Goal: Task Accomplishment & Management: Manage account settings

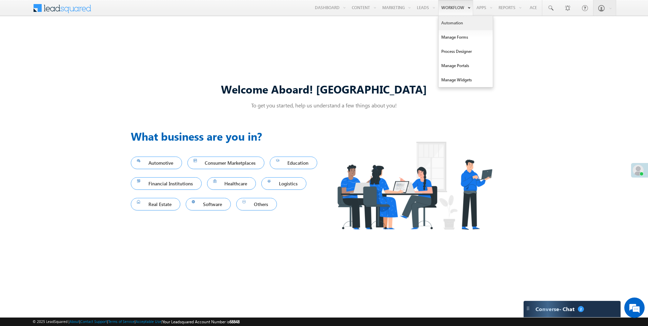
click at [452, 23] on link "Automation" at bounding box center [466, 23] width 54 height 14
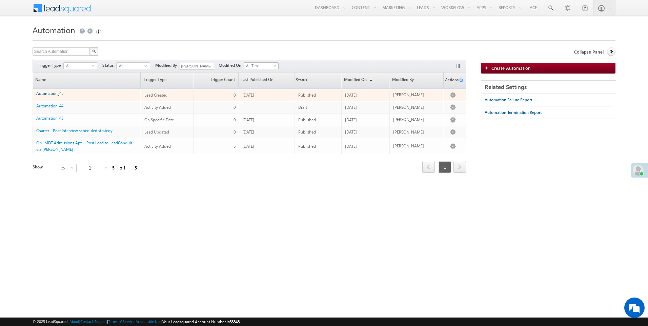
click at [54, 93] on link "Automation_45" at bounding box center [49, 93] width 27 height 5
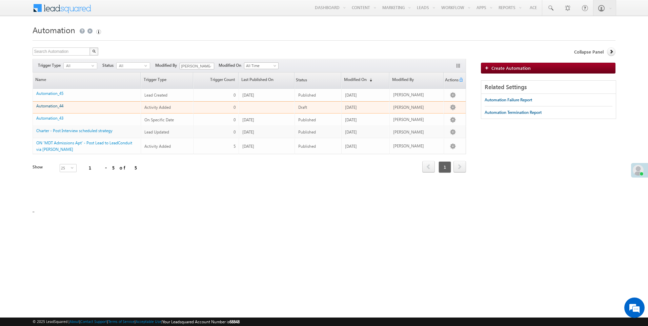
click at [60, 105] on link "Automation_44" at bounding box center [49, 105] width 27 height 5
click at [43, 106] on link "Automation_44" at bounding box center [49, 105] width 27 height 5
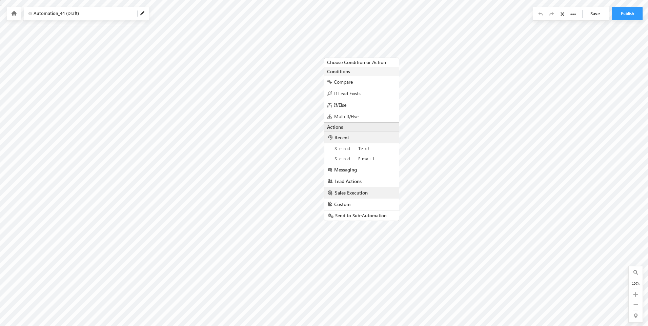
click at [347, 192] on span "Sales Execution" at bounding box center [351, 192] width 33 height 6
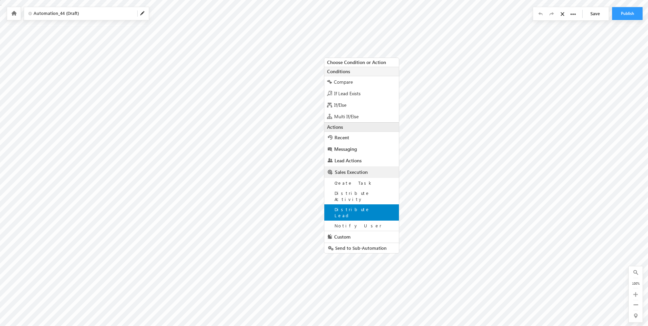
click at [346, 206] on span "Distribute Lead" at bounding box center [352, 212] width 36 height 12
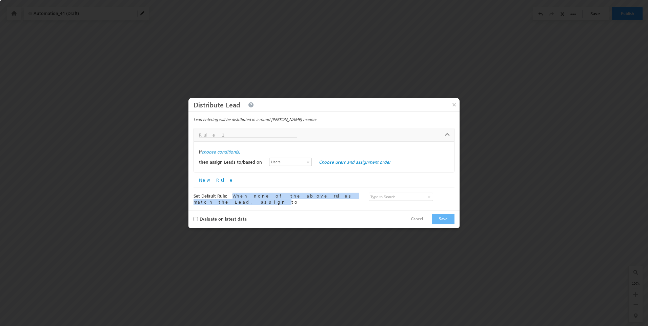
drag, startPoint x: 229, startPoint y: 198, endPoint x: 333, endPoint y: 199, distance: 104.4
click at [333, 199] on span "When none of the above rules match the Lead, assign to" at bounding box center [274, 199] width 160 height 12
click at [227, 154] on label "choose condition(s)" at bounding box center [221, 152] width 39 height 6
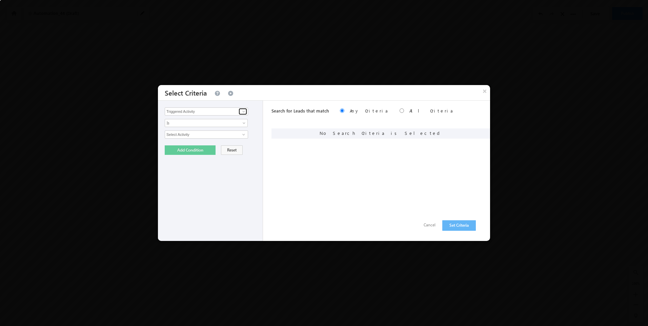
click at [245, 113] on span at bounding box center [243, 111] width 5 height 5
click at [244, 113] on span at bounding box center [243, 111] width 5 height 5
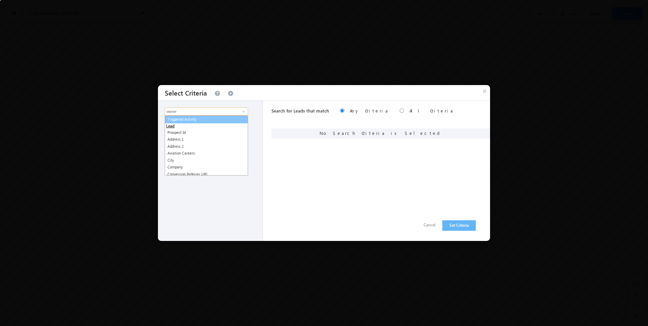
click at [223, 121] on link "Triggered Activity" at bounding box center [206, 120] width 83 height 8
type input "Triggered Activity"
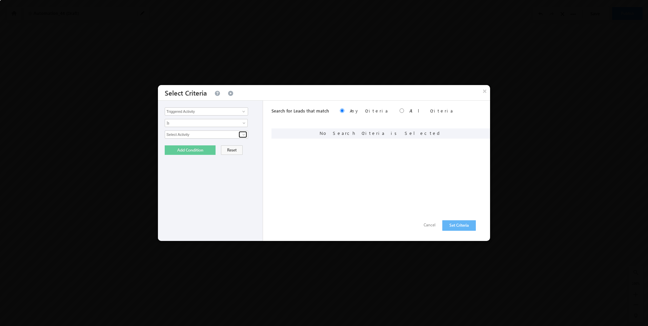
click at [241, 135] on span at bounding box center [243, 134] width 5 height 5
click at [201, 145] on link "Select Activity" at bounding box center [206, 143] width 83 height 8
click at [430, 226] on button "Cancel" at bounding box center [429, 225] width 25 height 10
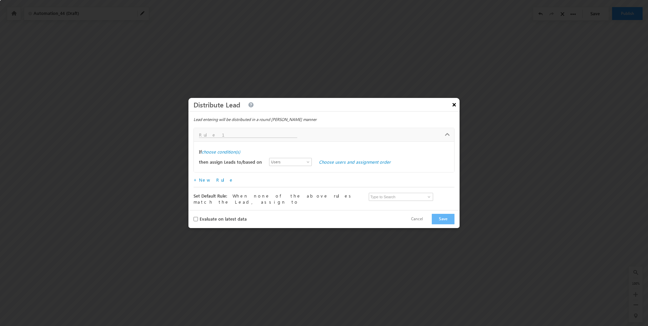
click at [455, 108] on button "×" at bounding box center [454, 105] width 11 height 12
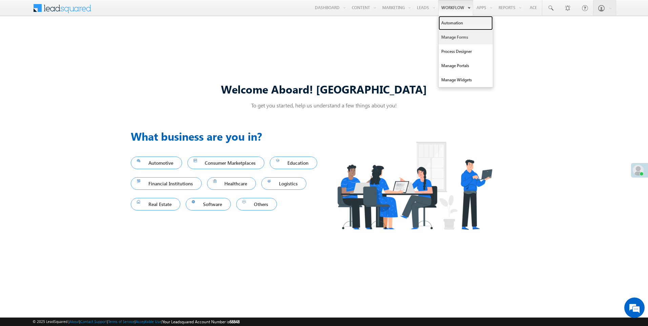
drag, startPoint x: 454, startPoint y: 25, endPoint x: 446, endPoint y: 34, distance: 12.0
click at [454, 25] on link "Automation" at bounding box center [466, 23] width 54 height 14
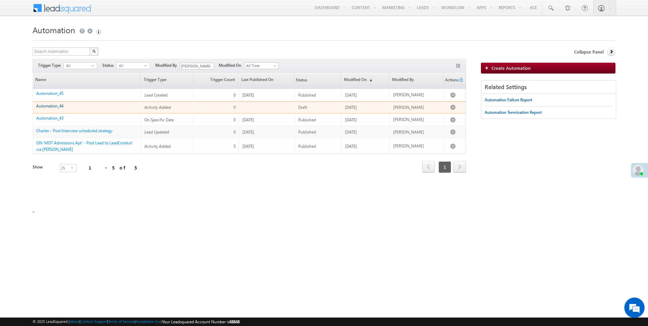
click at [47, 106] on link "Automation_44" at bounding box center [49, 105] width 27 height 5
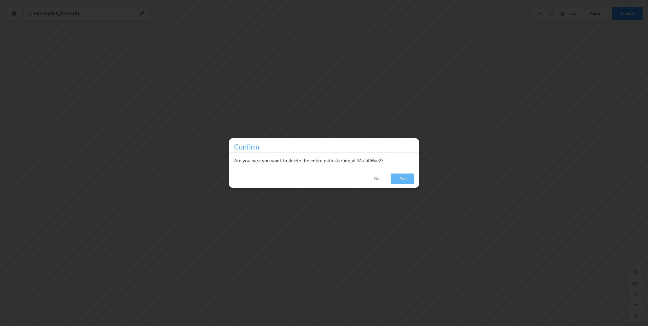
click at [402, 179] on link "Yes" at bounding box center [402, 179] width 23 height 11
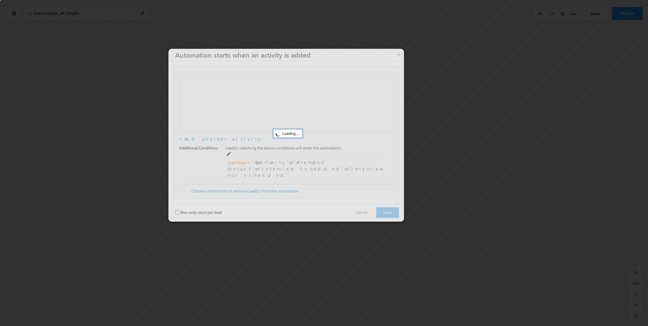
checkbox input "false"
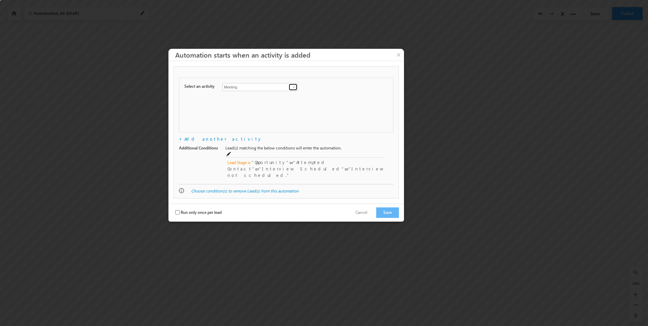
click at [296, 86] on span at bounding box center [293, 86] width 5 height 5
drag, startPoint x: 390, startPoint y: 122, endPoint x: 390, endPoint y: 71, distance: 50.8
click at [390, 71] on div "Lead Type Opportunity Type Lead Type Parent Activity Select an activity Convers…" at bounding box center [286, 125] width 225 height 118
click at [397, 151] on div "Lead Type Opportunity Type Lead Type Parent Activity Select an activity Convers…" at bounding box center [286, 125] width 225 height 118
drag, startPoint x: 228, startPoint y: 148, endPoint x: 346, endPoint y: 148, distance: 117.6
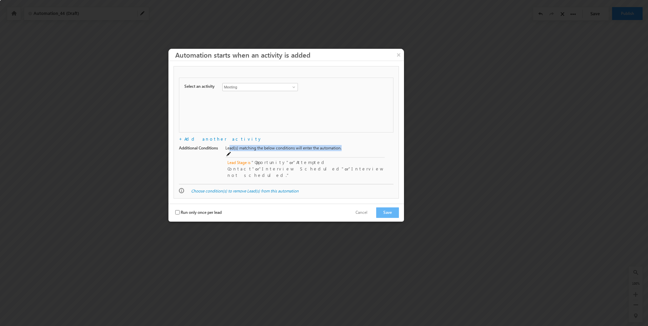
click at [346, 148] on span "Lead(s) matching the below conditions will enter the automation." at bounding box center [300, 148] width 151 height 6
click at [258, 159] on span "Opportunity" at bounding box center [270, 162] width 38 height 6
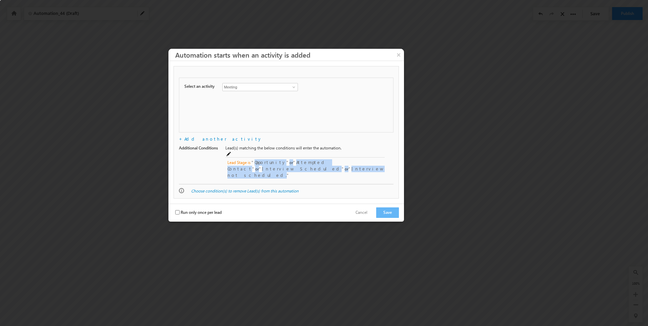
drag, startPoint x: 255, startPoint y: 157, endPoint x: 324, endPoint y: 163, distance: 69.4
click at [324, 163] on div "Lead Stage is Opportunity or Attempted Contact or Interview Scheduled or Interv…" at bounding box center [306, 168] width 158 height 19
drag, startPoint x: 324, startPoint y: 163, endPoint x: 284, endPoint y: 162, distance: 40.0
click at [284, 162] on div "Lead Stage is Opportunity or Attempted Contact or Interview Scheduled or Interv…" at bounding box center [306, 168] width 158 height 19
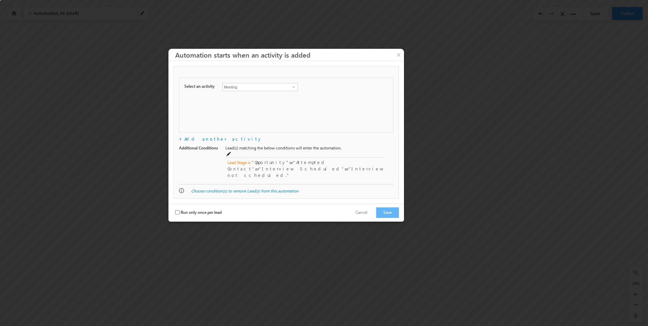
click at [90, 92] on div at bounding box center [324, 163] width 648 height 326
